Goal: Transaction & Acquisition: Book appointment/travel/reservation

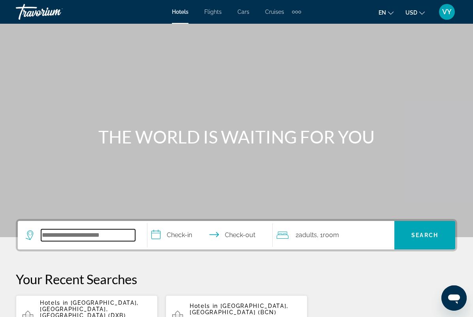
click at [107, 241] on input "Search widget" at bounding box center [88, 235] width 94 height 12
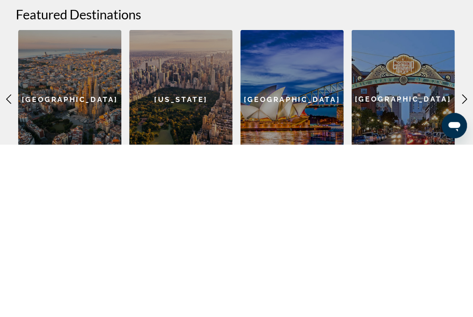
scroll to position [163, 0]
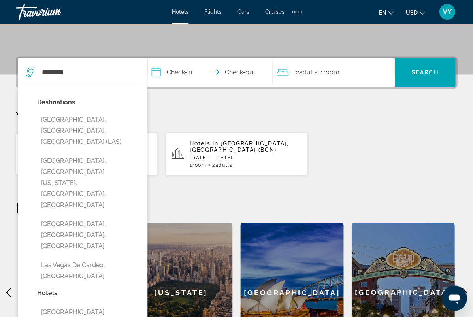
click at [104, 120] on button "[GEOGRAPHIC_DATA], [GEOGRAPHIC_DATA], [GEOGRAPHIC_DATA] (LAS)" at bounding box center [88, 130] width 102 height 37
type input "**********"
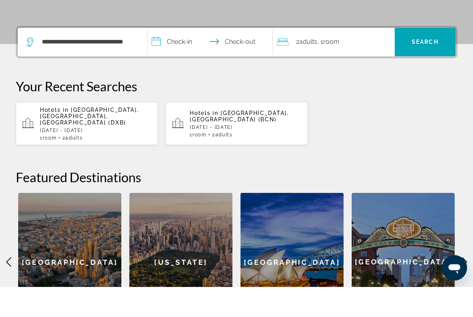
click at [178, 58] on input "**********" at bounding box center [212, 73] width 129 height 31
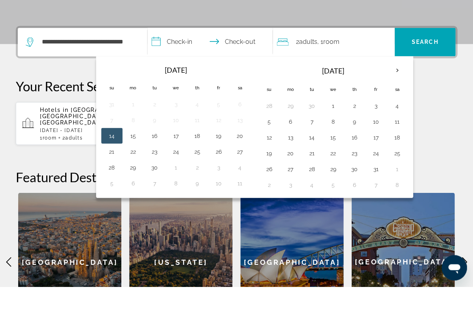
scroll to position [193, 0]
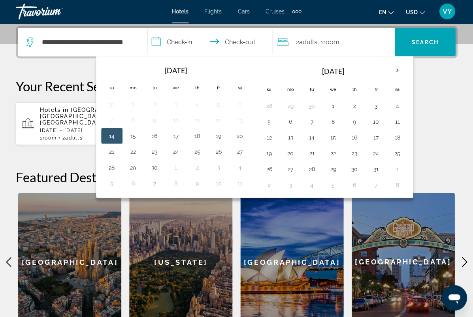
click at [156, 153] on button "23" at bounding box center [154, 151] width 13 height 11
click at [221, 155] on button "26" at bounding box center [218, 151] width 13 height 11
type input "**********"
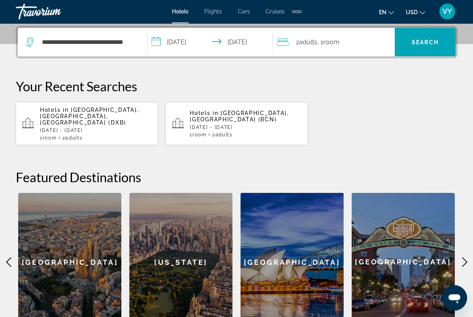
click at [424, 40] on span "Search" at bounding box center [425, 42] width 27 height 6
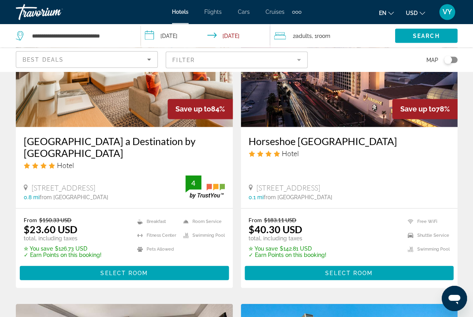
scroll to position [68, 0]
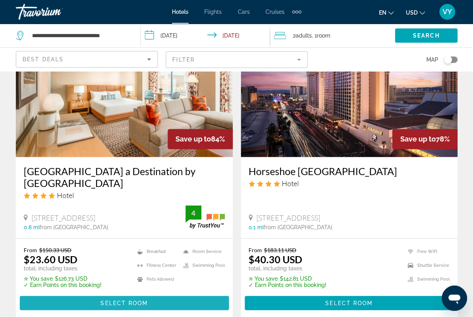
click at [112, 301] on span "Select Room" at bounding box center [123, 303] width 47 height 6
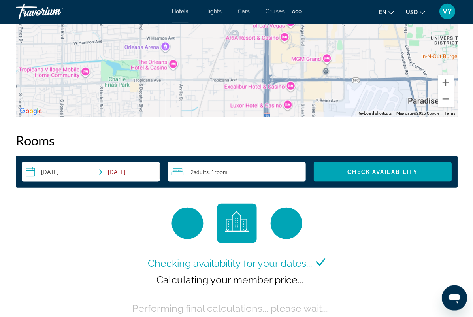
scroll to position [1055, 0]
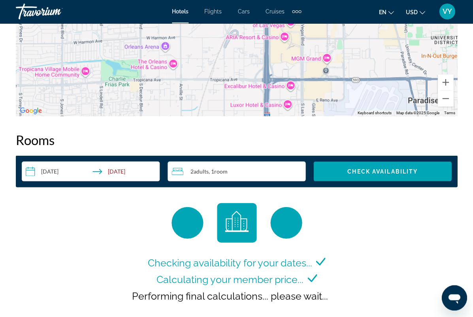
click at [405, 174] on span "Check Availability" at bounding box center [383, 171] width 70 height 6
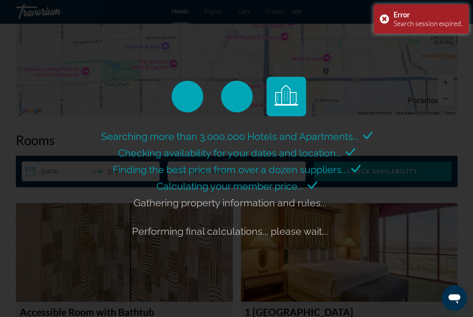
click at [386, 19] on div "Error Search session expired." at bounding box center [421, 19] width 95 height 29
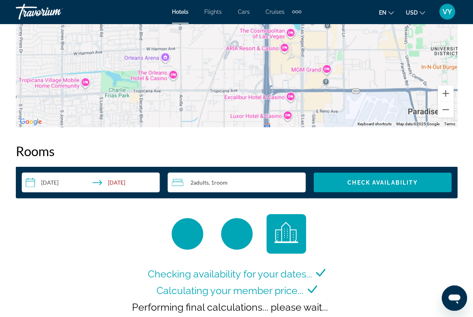
scroll to position [1042, 0]
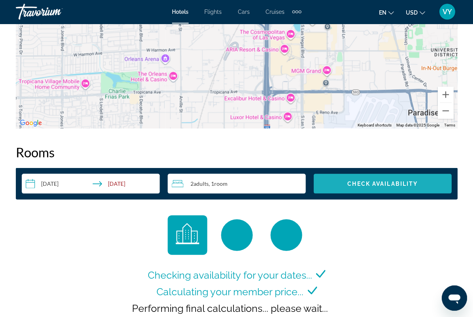
click at [422, 176] on span "Search widget" at bounding box center [383, 183] width 138 height 19
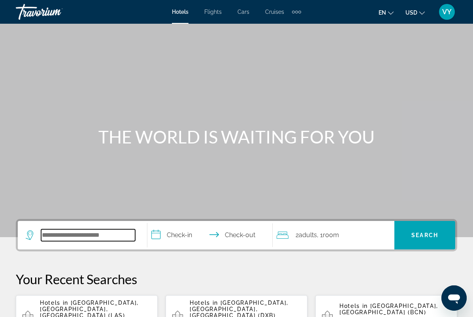
click at [90, 233] on input "Search widget" at bounding box center [88, 235] width 94 height 12
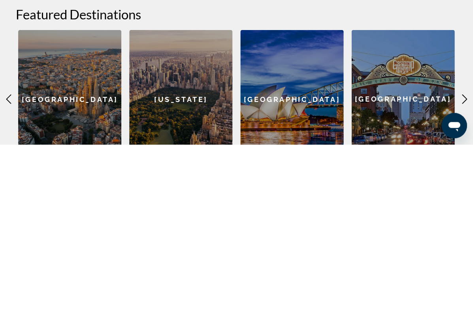
scroll to position [163, 0]
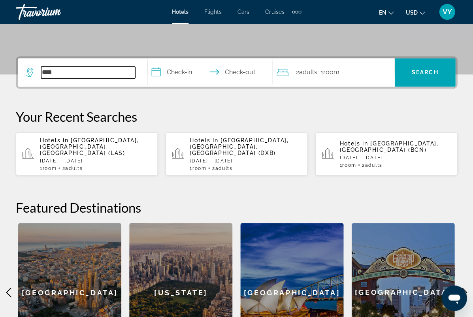
type input "***"
click at [50, 139] on span "Hotels in" at bounding box center [54, 140] width 28 height 6
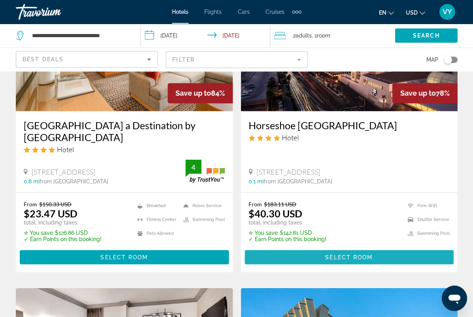
scroll to position [114, 0]
click at [354, 257] on span "Select Room" at bounding box center [348, 257] width 47 height 6
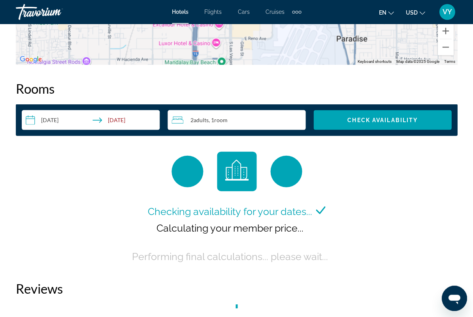
scroll to position [1090, 0]
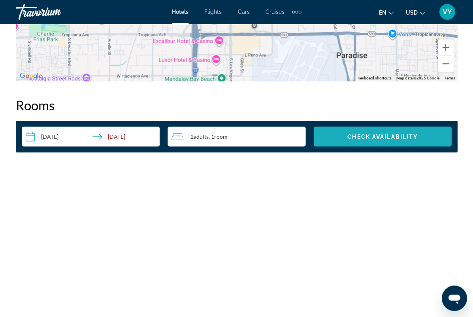
click at [423, 136] on span "Search widget" at bounding box center [383, 136] width 138 height 19
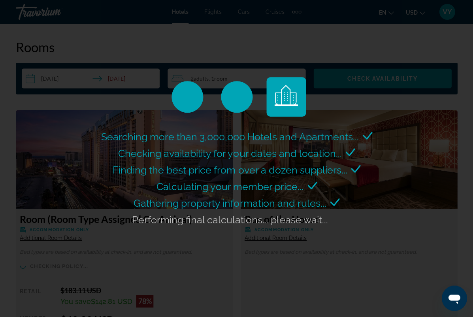
scroll to position [1148, 0]
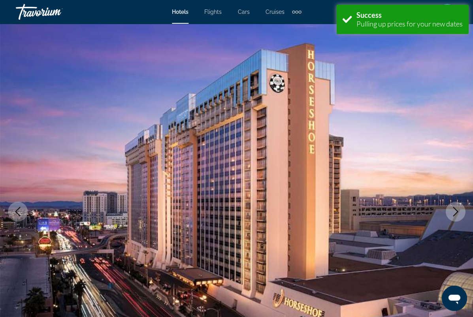
click at [350, 48] on div "Error Search session expired." at bounding box center [403, 50] width 132 height 29
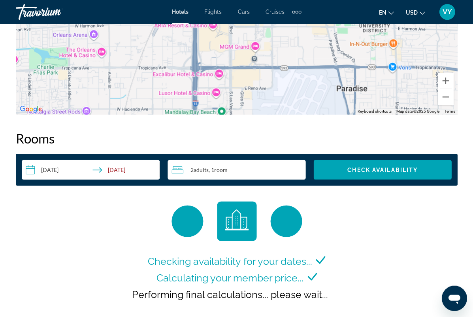
scroll to position [1057, 0]
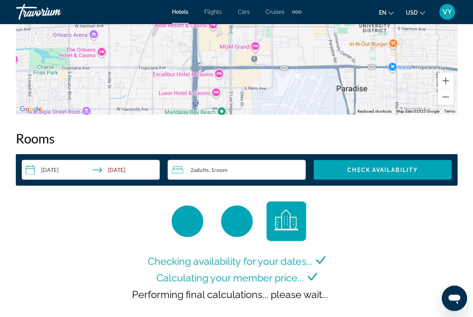
click at [418, 170] on span "Check Availability" at bounding box center [383, 169] width 70 height 6
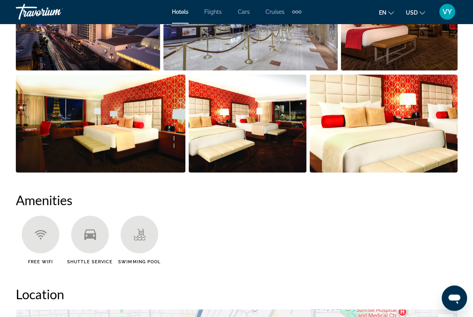
scroll to position [581, 0]
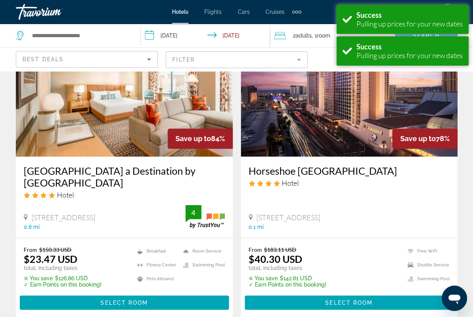
scroll to position [68, 0]
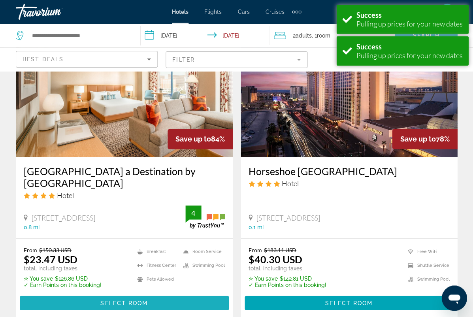
click at [81, 303] on span "Main content" at bounding box center [124, 302] width 209 height 19
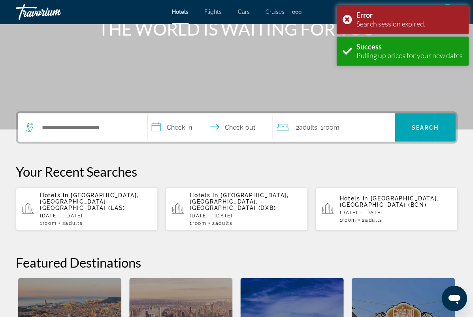
click at [66, 200] on span "[GEOGRAPHIC_DATA], [GEOGRAPHIC_DATA], [GEOGRAPHIC_DATA] (LAS)" at bounding box center [89, 201] width 99 height 19
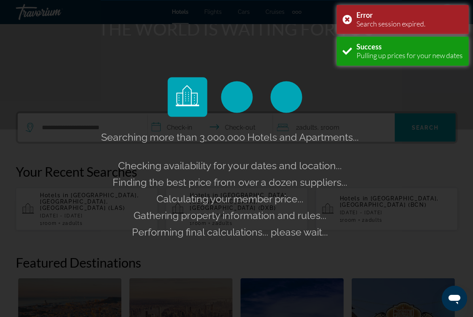
scroll to position [108, 0]
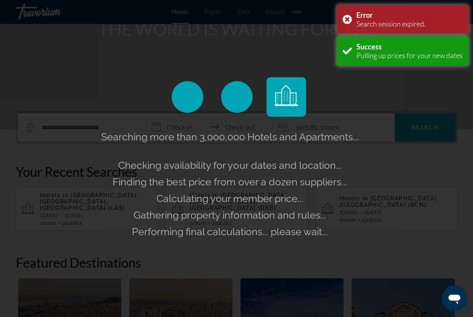
click at [345, 19] on div "Searching more than 3,000,000 Hotels and Apartments... Checking availability fo…" at bounding box center [236, 158] width 473 height 317
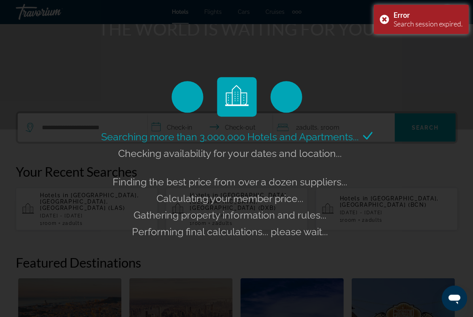
click at [380, 20] on div "Error Search session expired." at bounding box center [421, 19] width 95 height 29
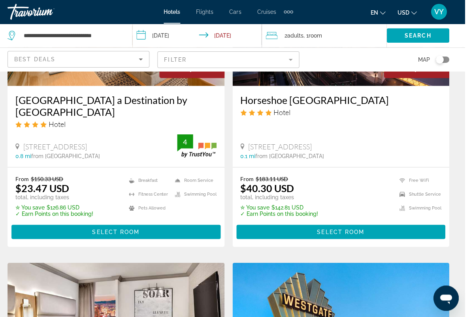
scroll to position [149, 0]
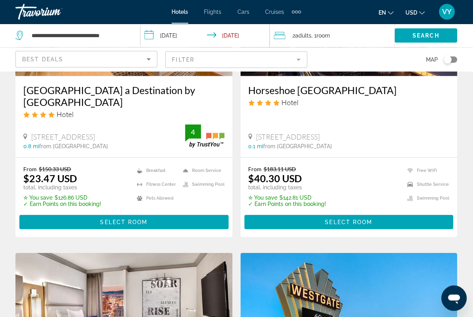
click at [49, 219] on span "Main content" at bounding box center [124, 222] width 209 height 19
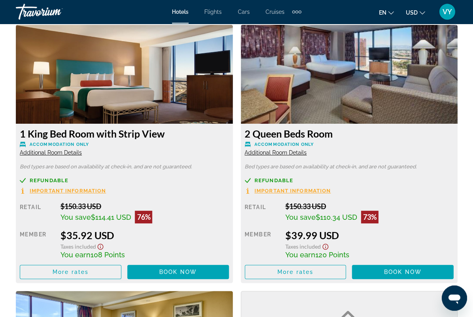
scroll to position [1778, 0]
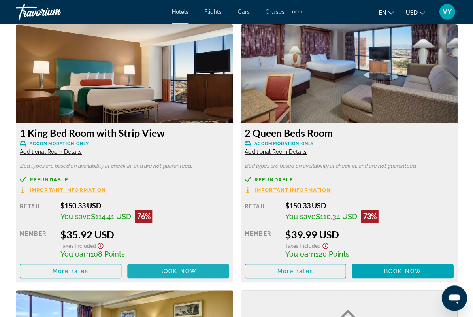
click at [157, 267] on span "Main content" at bounding box center [178, 271] width 102 height 19
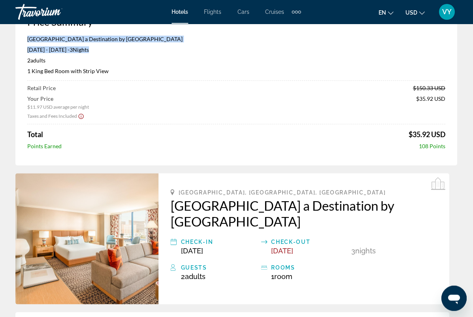
scroll to position [41, 0]
